Goal: Task Accomplishment & Management: Use online tool/utility

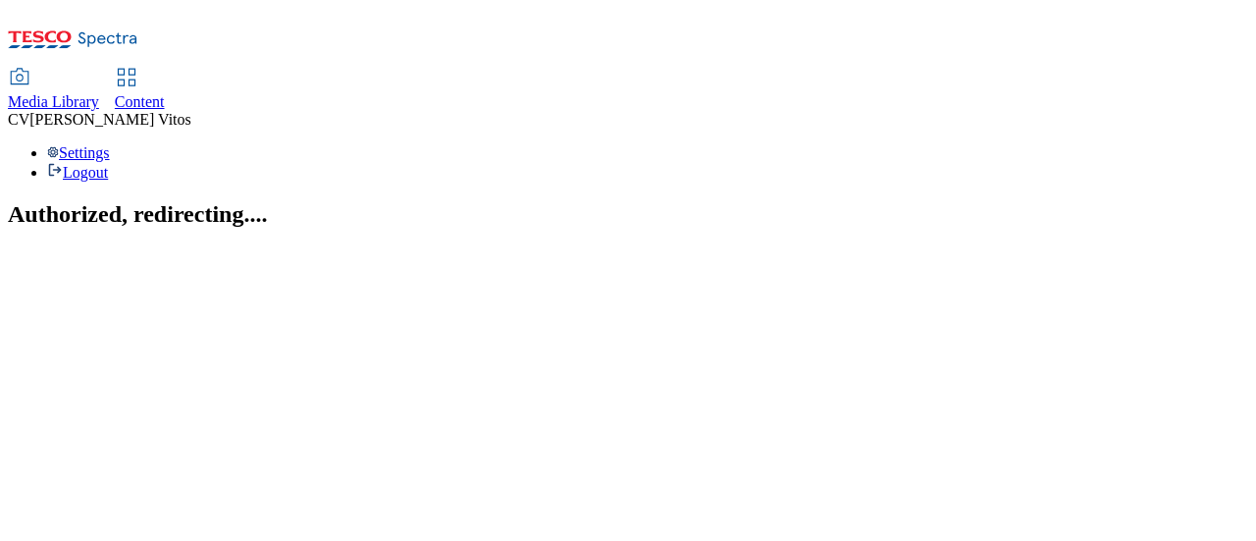
click at [165, 93] on div "Content" at bounding box center [140, 102] width 50 height 18
select select "ghs-uk"
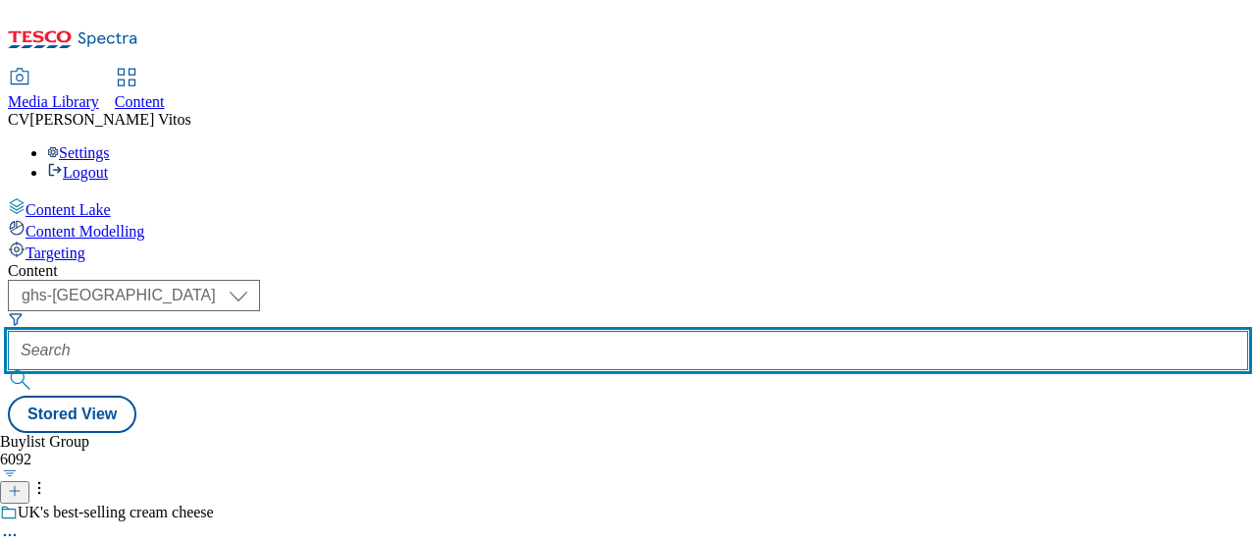
click at [460, 331] on input "text" at bounding box center [628, 350] width 1241 height 39
paste input "TUK011707"
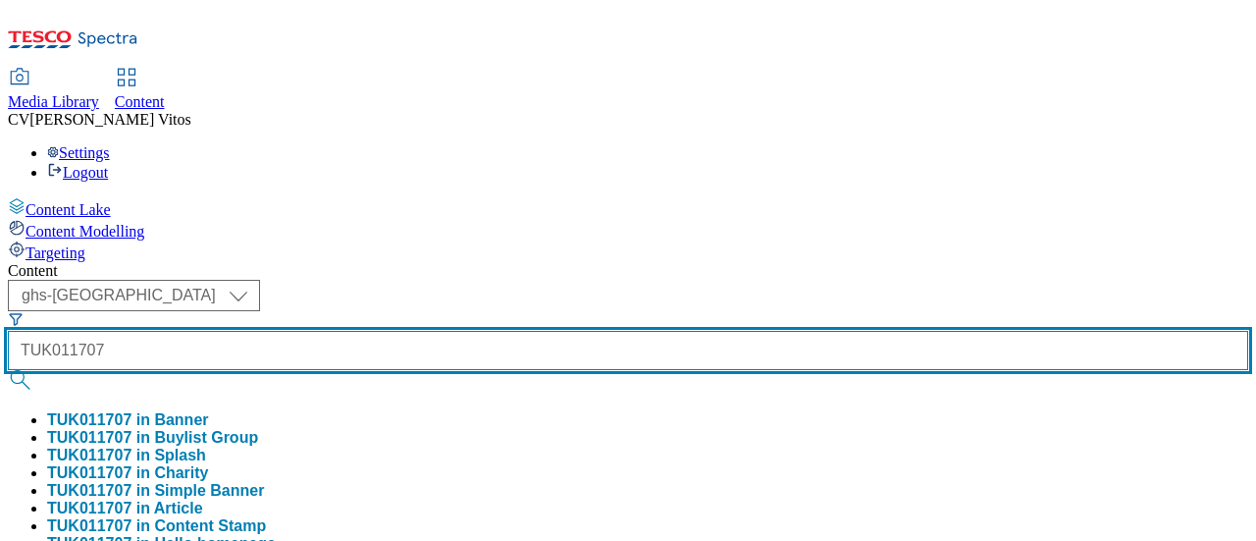
type input "TUK011707"
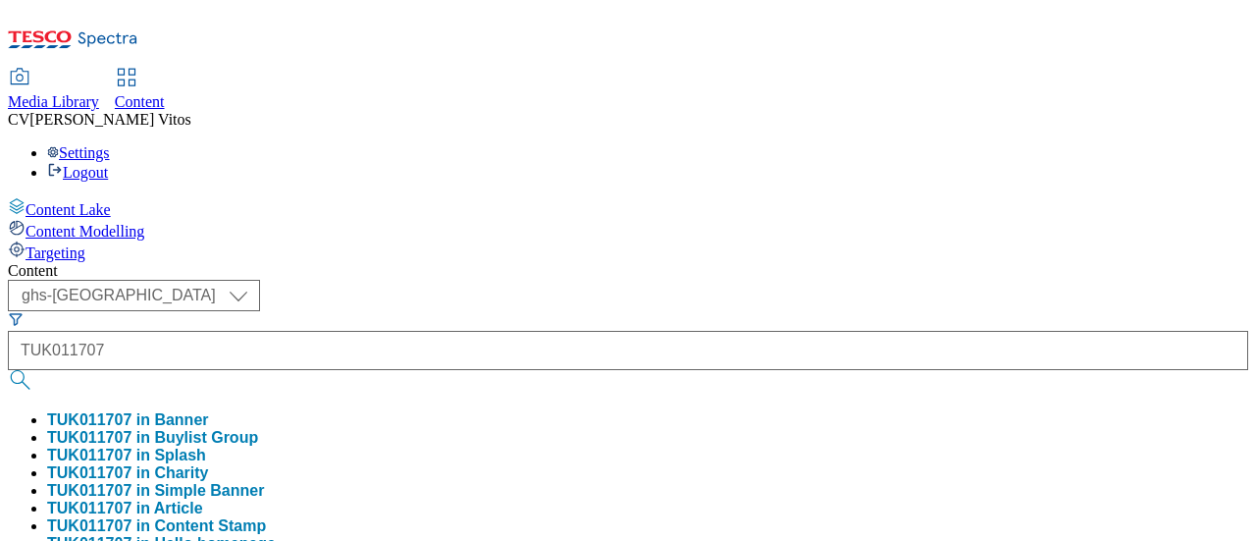
click at [601, 280] on div "( optional ) ghs-roi ghs-uk ghs-uk TUK011707 TUK011707 in Banner TUK011707 in B…" at bounding box center [628, 487] width 1241 height 414
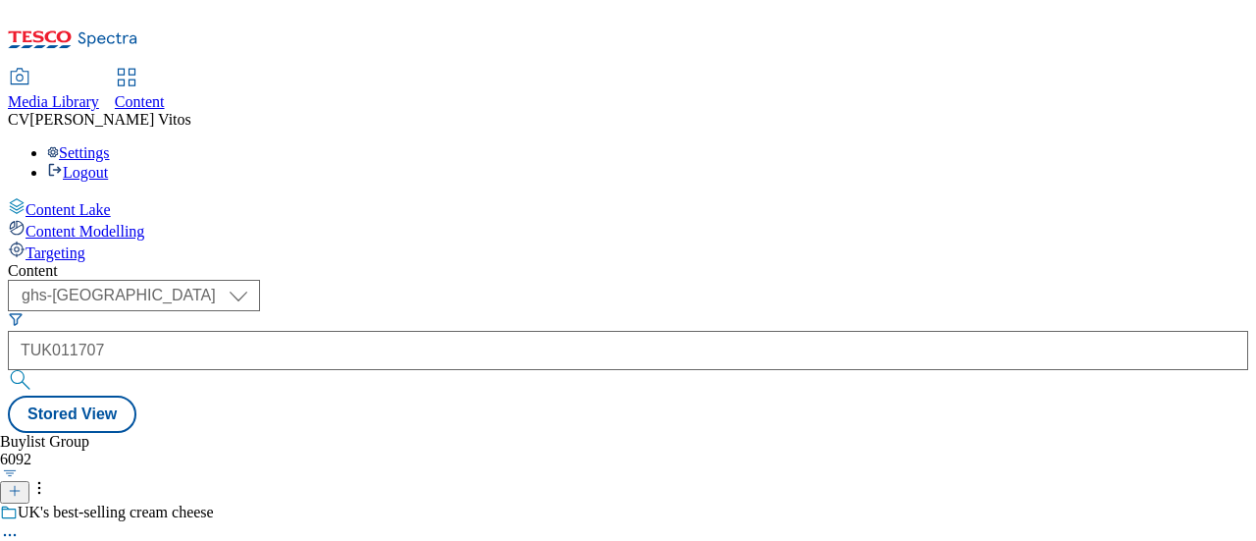
click at [35, 370] on button "submit" at bounding box center [21, 380] width 27 height 20
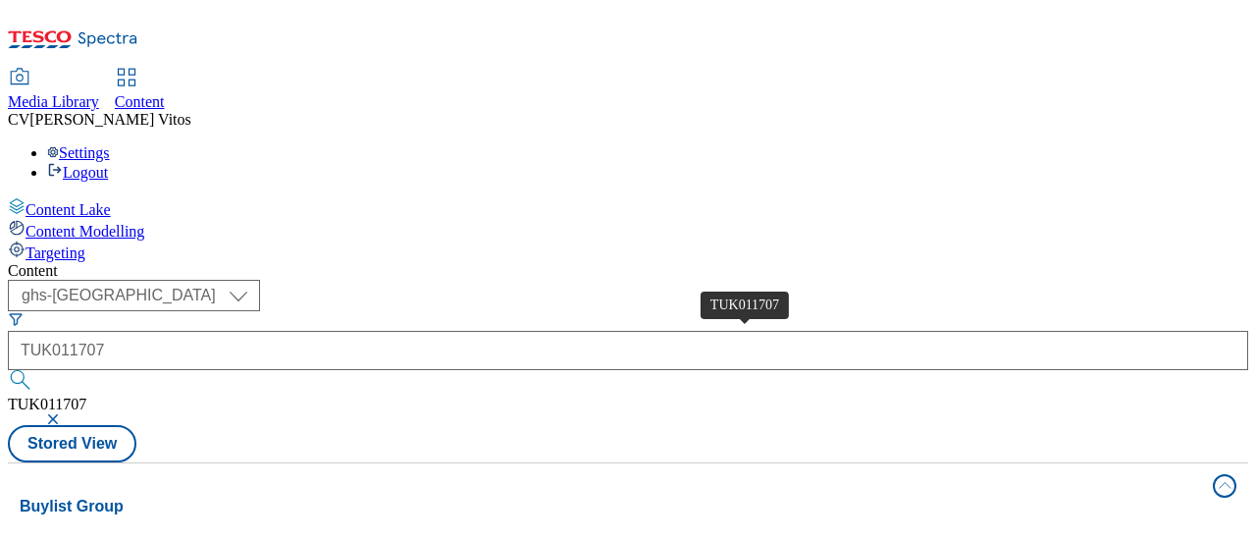
scroll to position [0, 167]
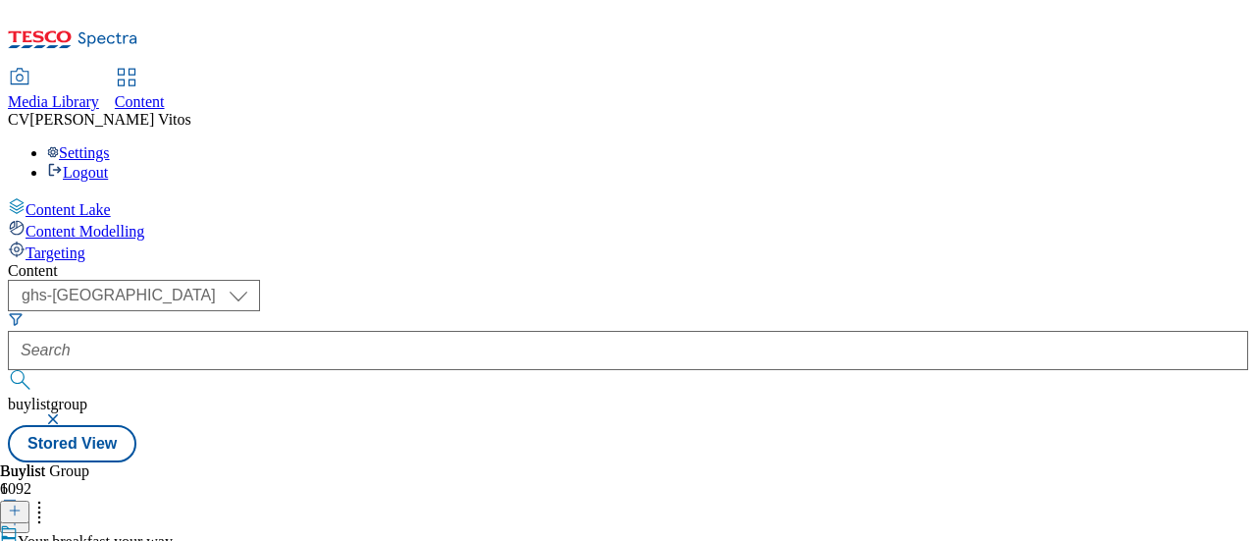
click at [22, 504] on icon at bounding box center [15, 511] width 14 height 14
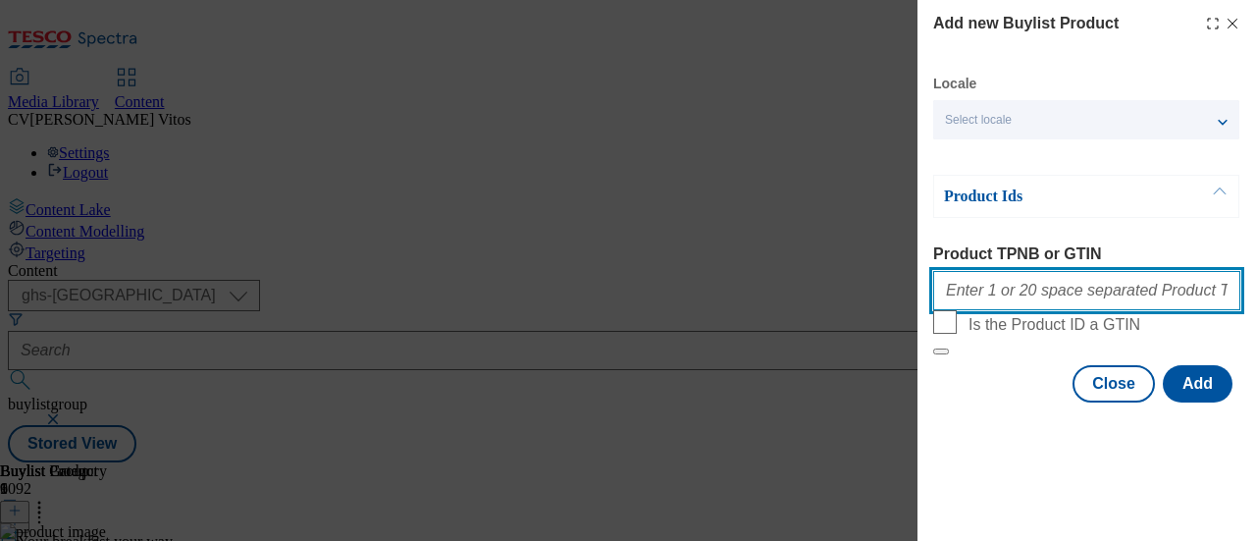
click at [1025, 296] on input "Product TPNB or GTIN" at bounding box center [1086, 290] width 307 height 39
paste input "93155049"
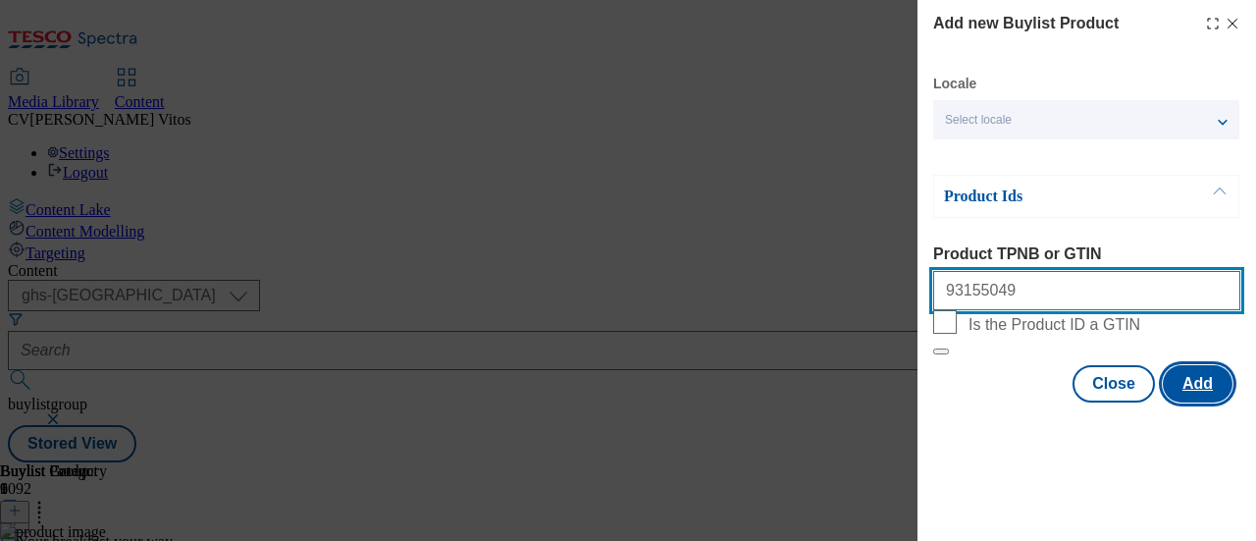
type input "93155049"
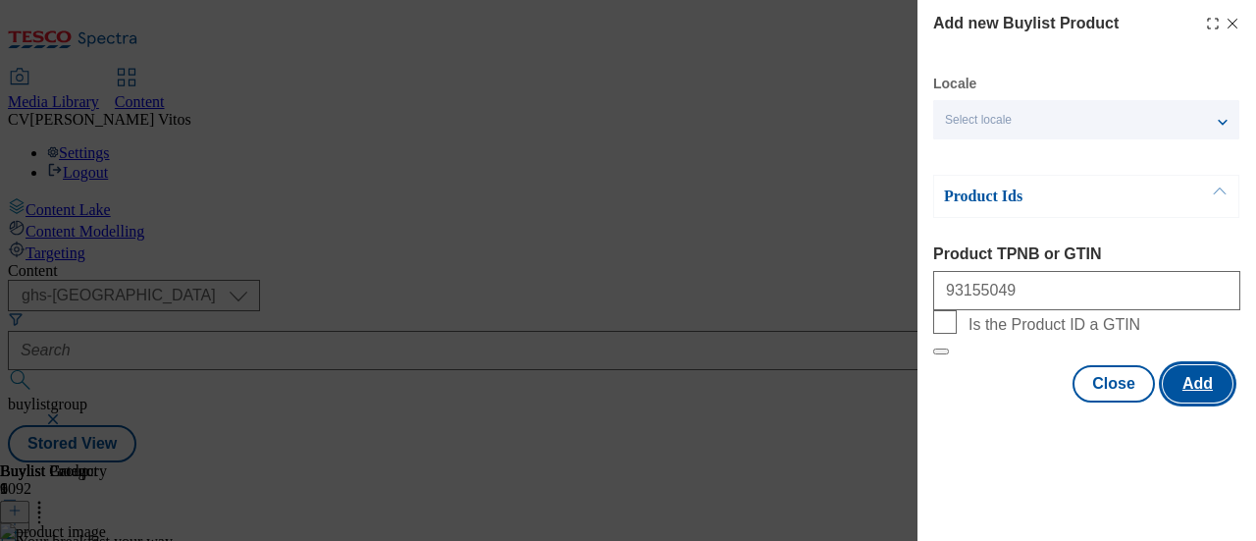
click at [1191, 402] on button "Add" at bounding box center [1198, 383] width 70 height 37
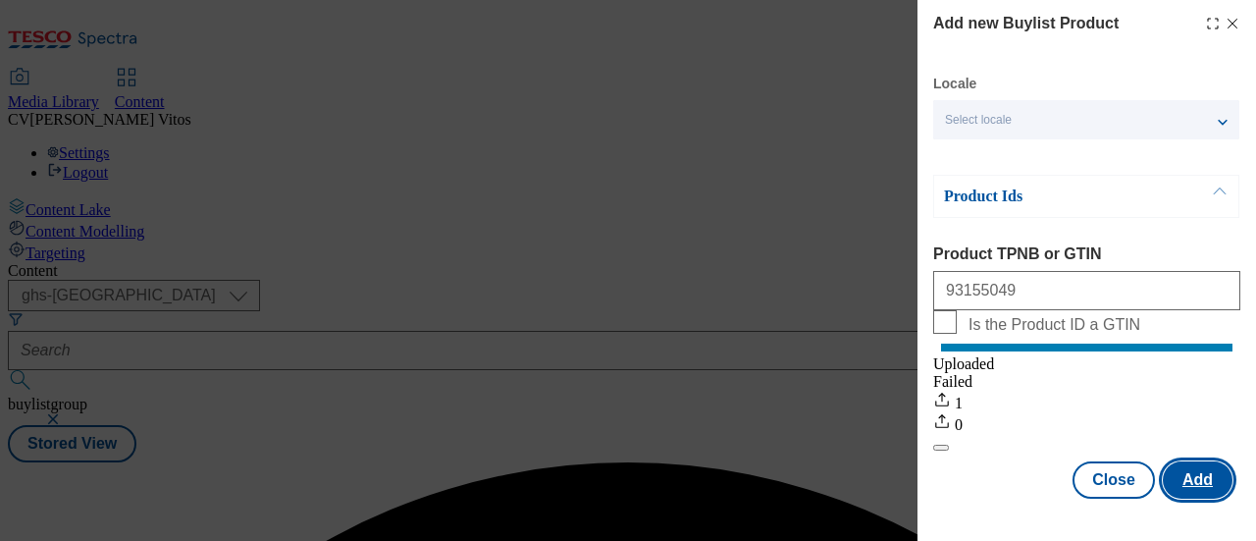
scroll to position [0, 0]
click at [1229, 26] on line "Modal" at bounding box center [1233, 24] width 9 height 9
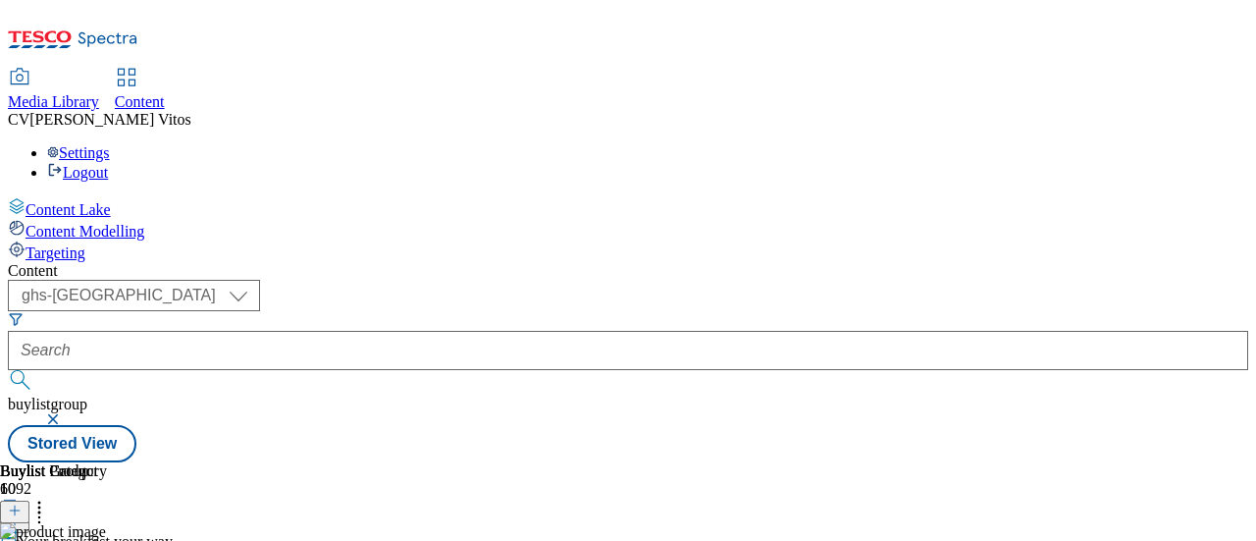
scroll to position [0, 307]
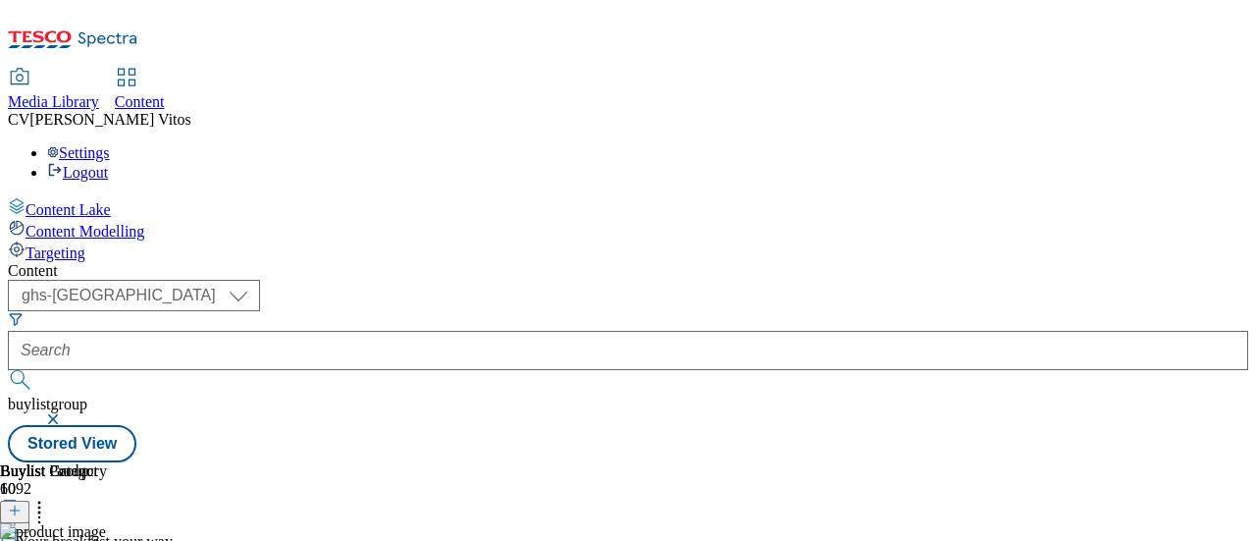
scroll to position [173, 0]
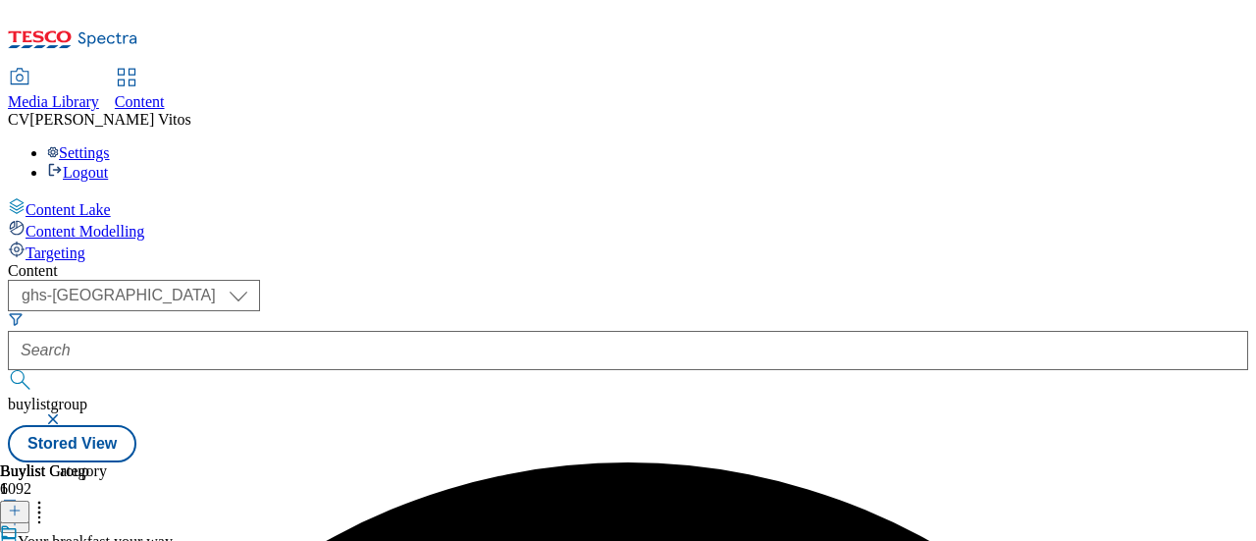
scroll to position [0, 122]
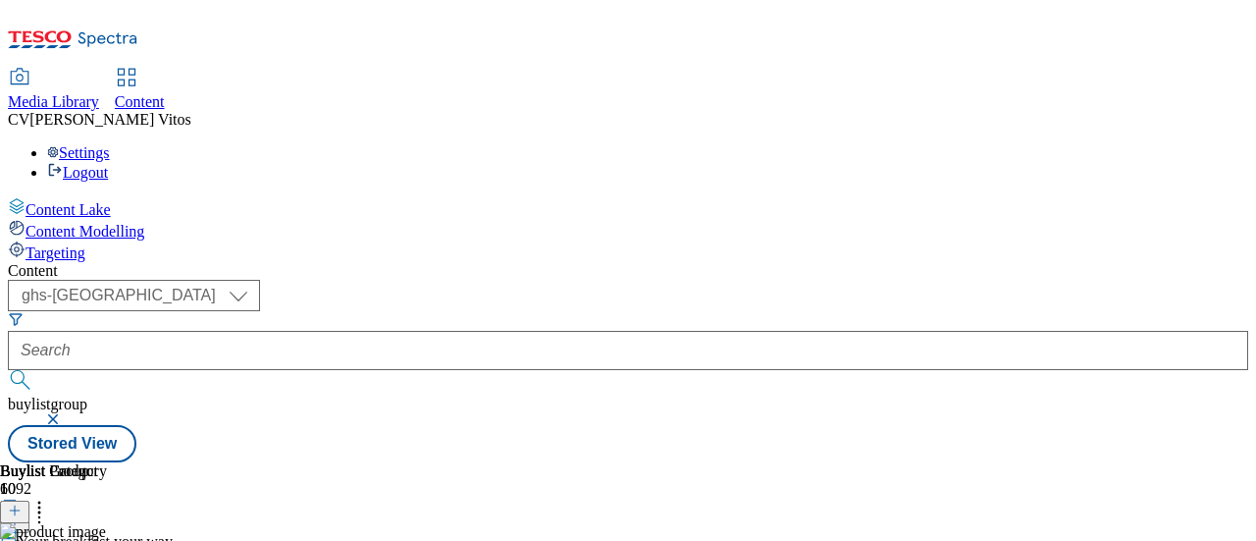
scroll to position [0, 273]
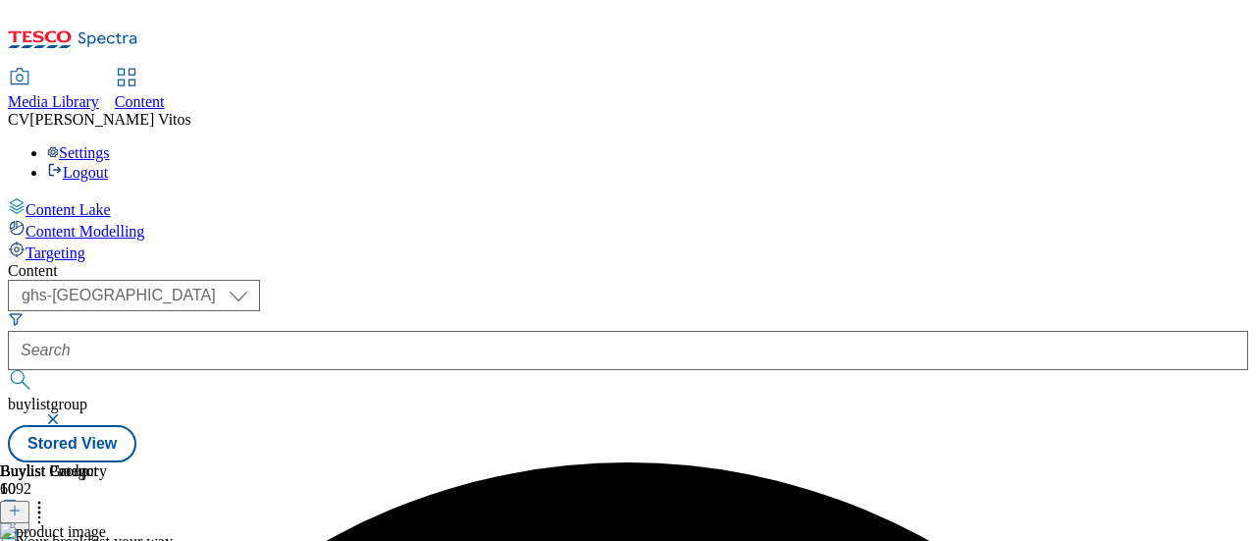
scroll to position [0, 98]
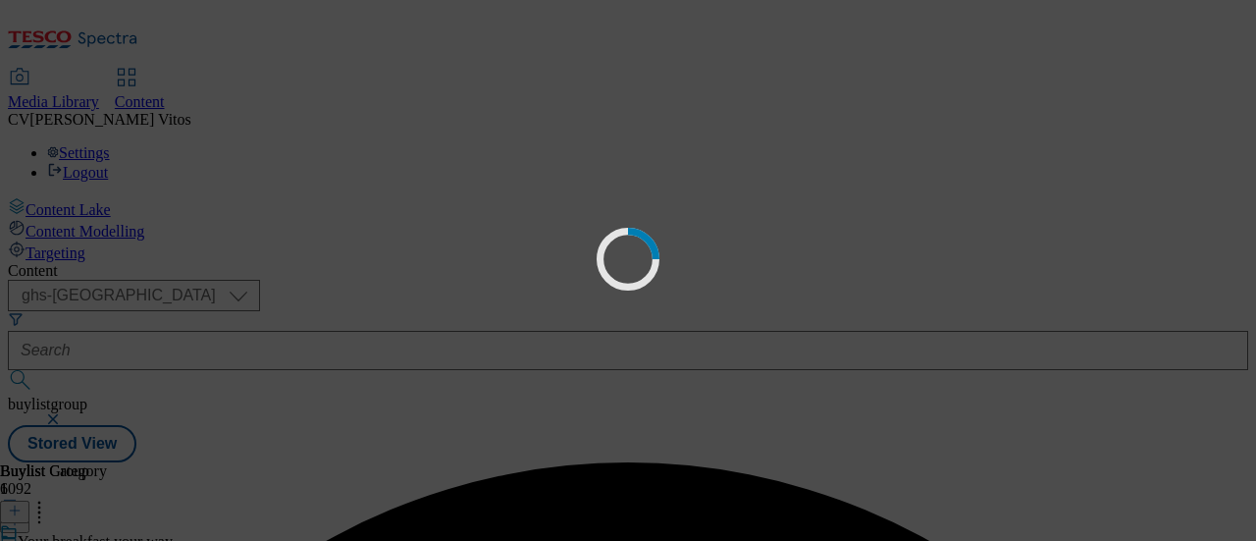
scroll to position [0, 0]
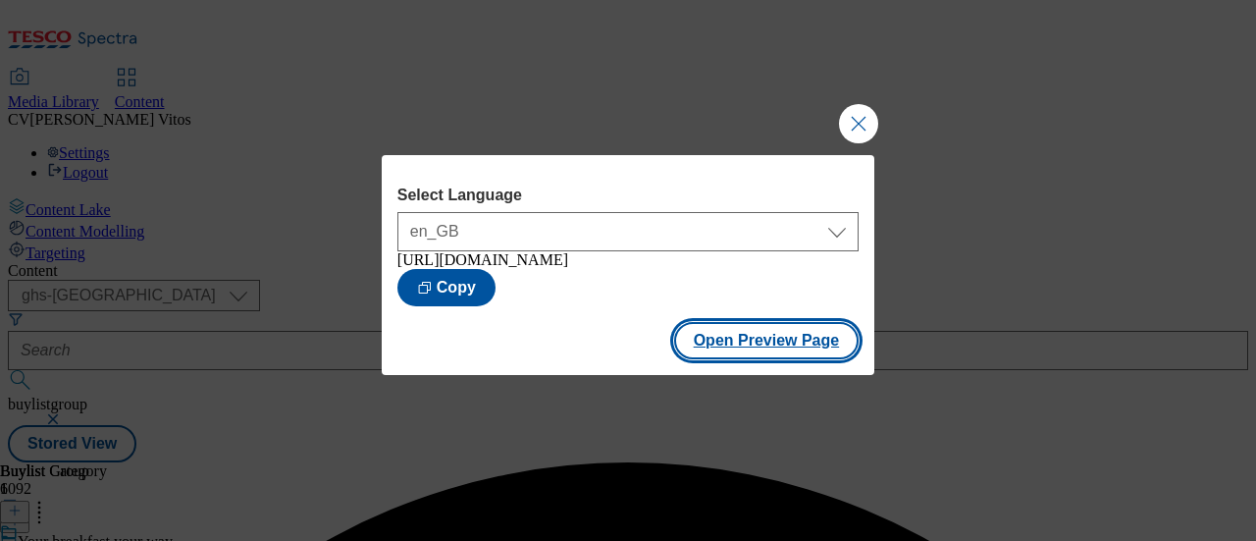
click at [809, 342] on button "Open Preview Page" at bounding box center [767, 340] width 186 height 37
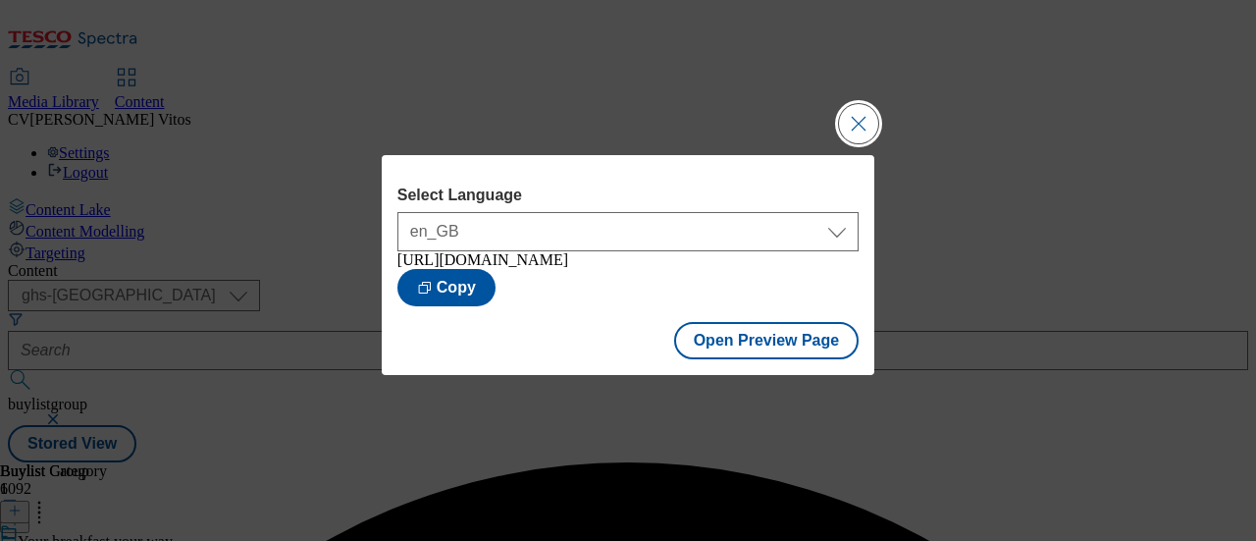
click at [863, 115] on button "Close Modal" at bounding box center [858, 123] width 39 height 39
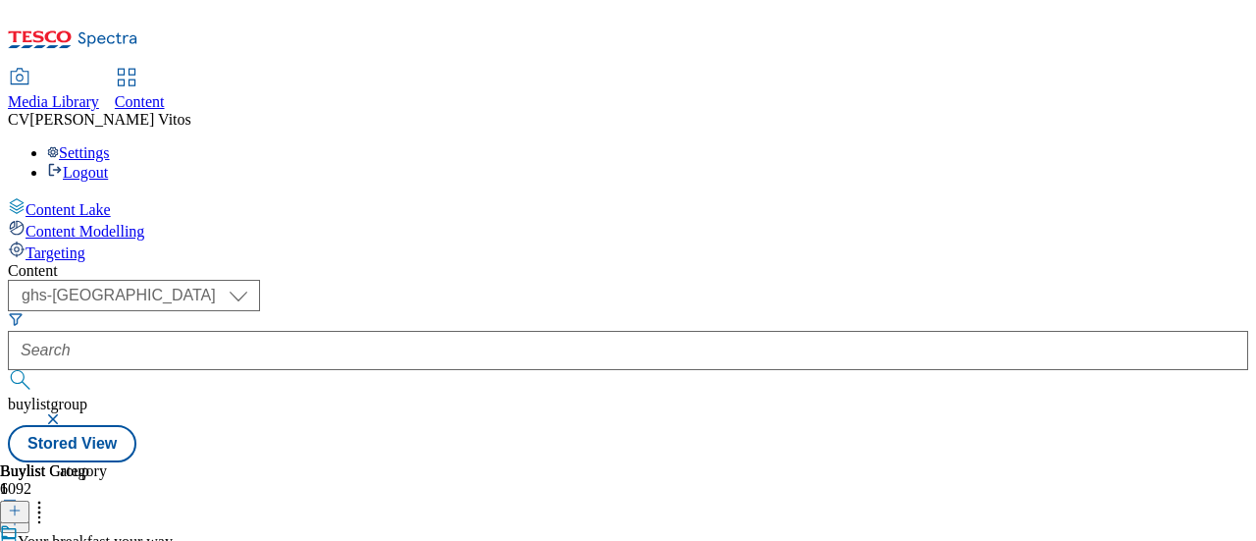
scroll to position [170, 0]
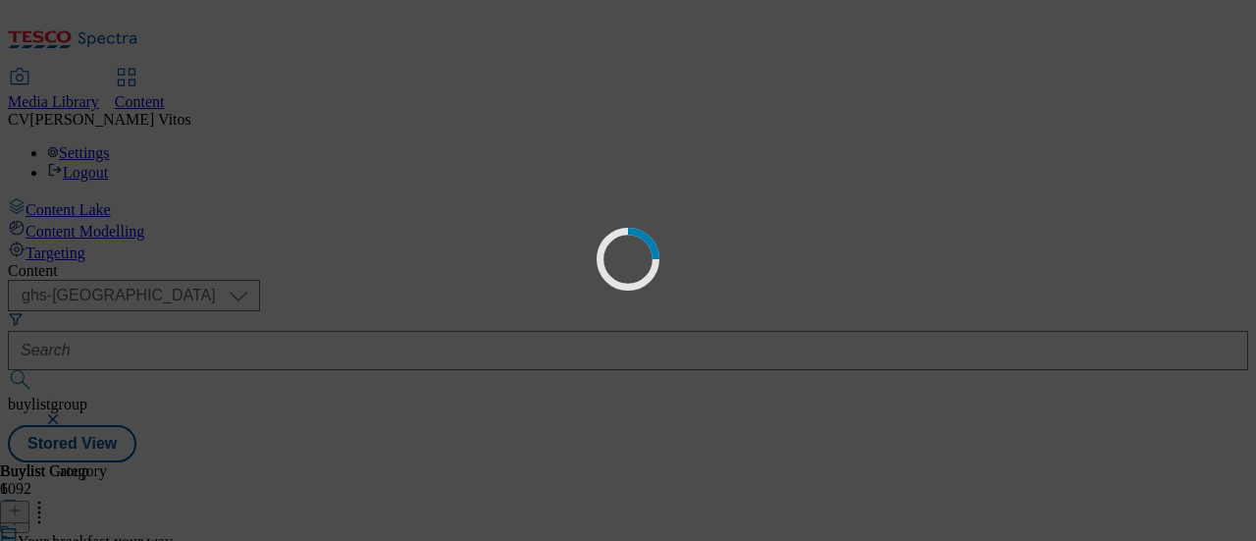
scroll to position [0, 0]
